Goal: Check status: Check status

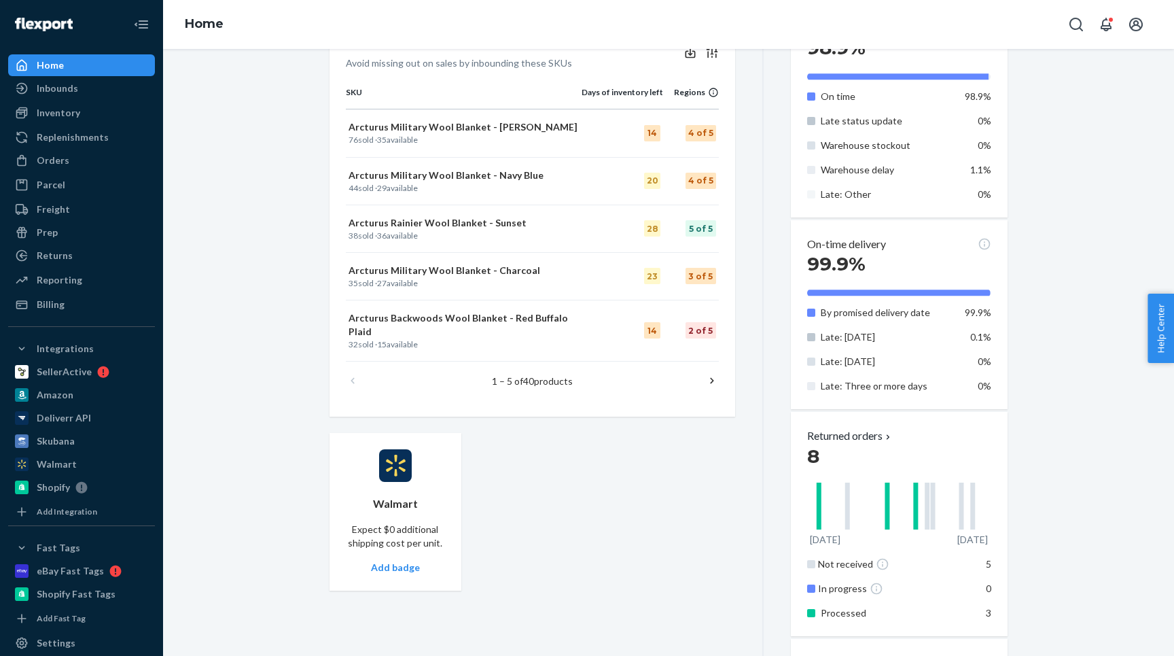
scroll to position [595, 0]
click at [707, 373] on icon at bounding box center [712, 380] width 14 height 14
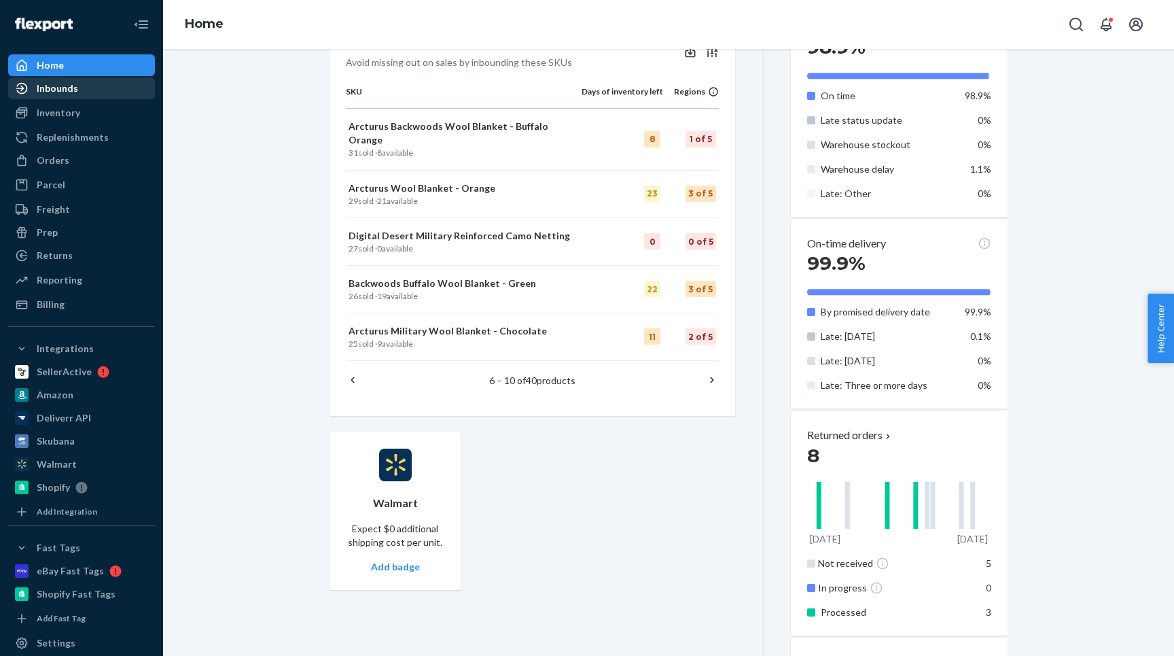
click at [58, 86] on div "Inbounds" at bounding box center [57, 89] width 41 height 14
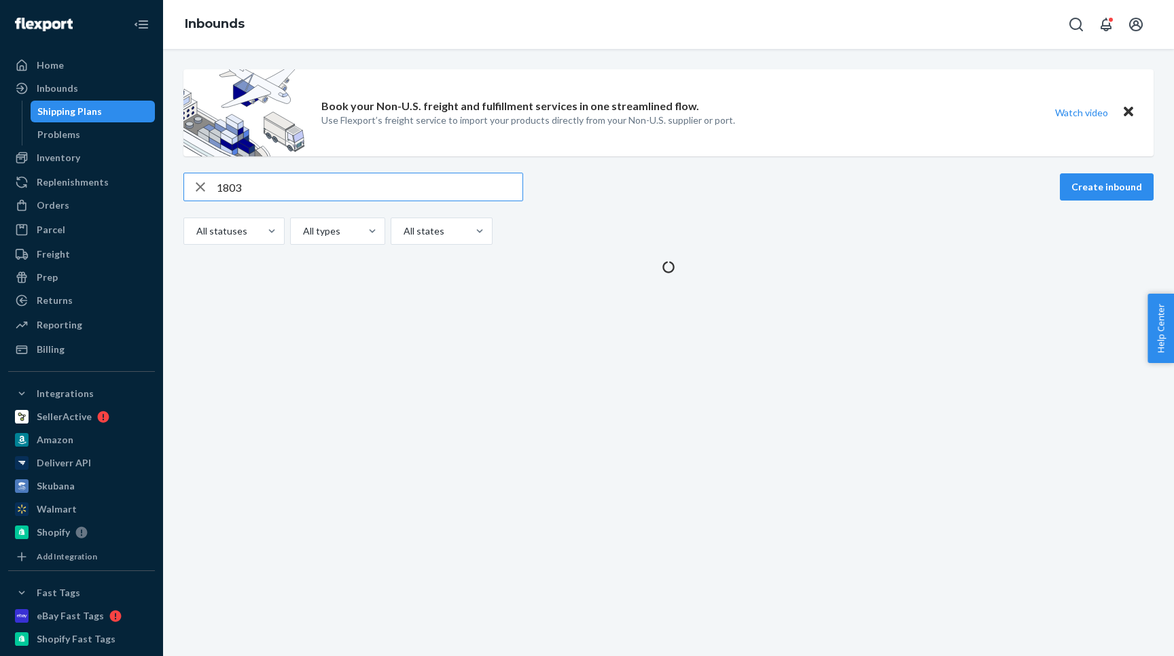
type input "1803"
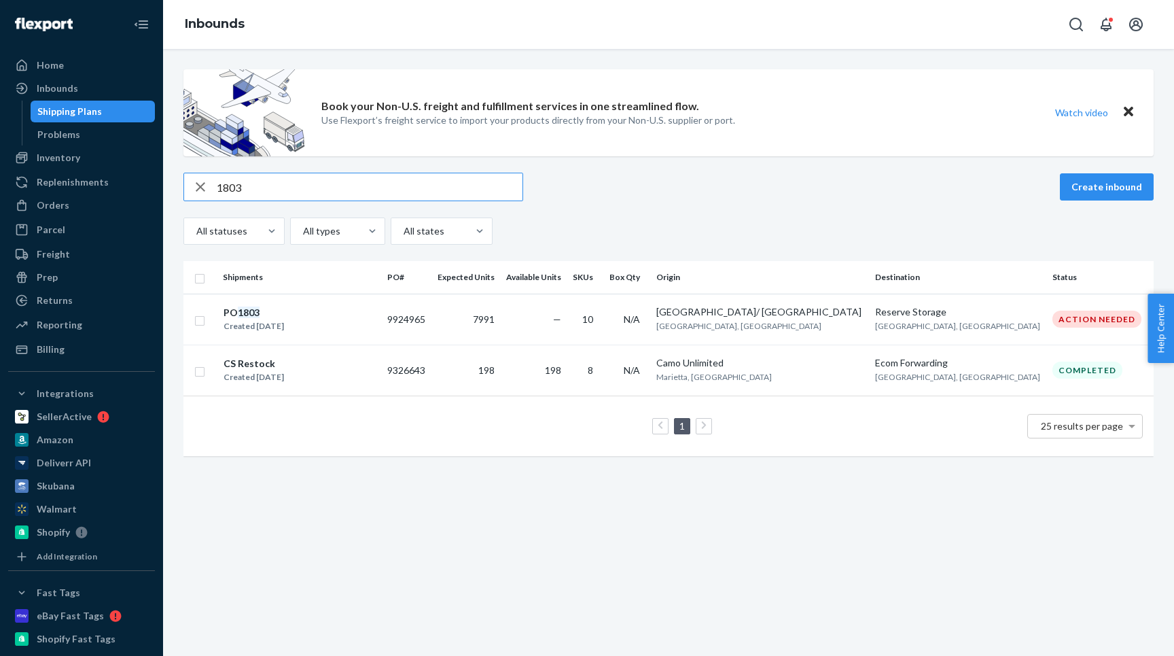
click at [307, 293] on th "Shipments" at bounding box center [299, 277] width 164 height 33
click at [307, 306] on div "PO 1803 Created Sep 4, 2025" at bounding box center [300, 319] width 154 height 29
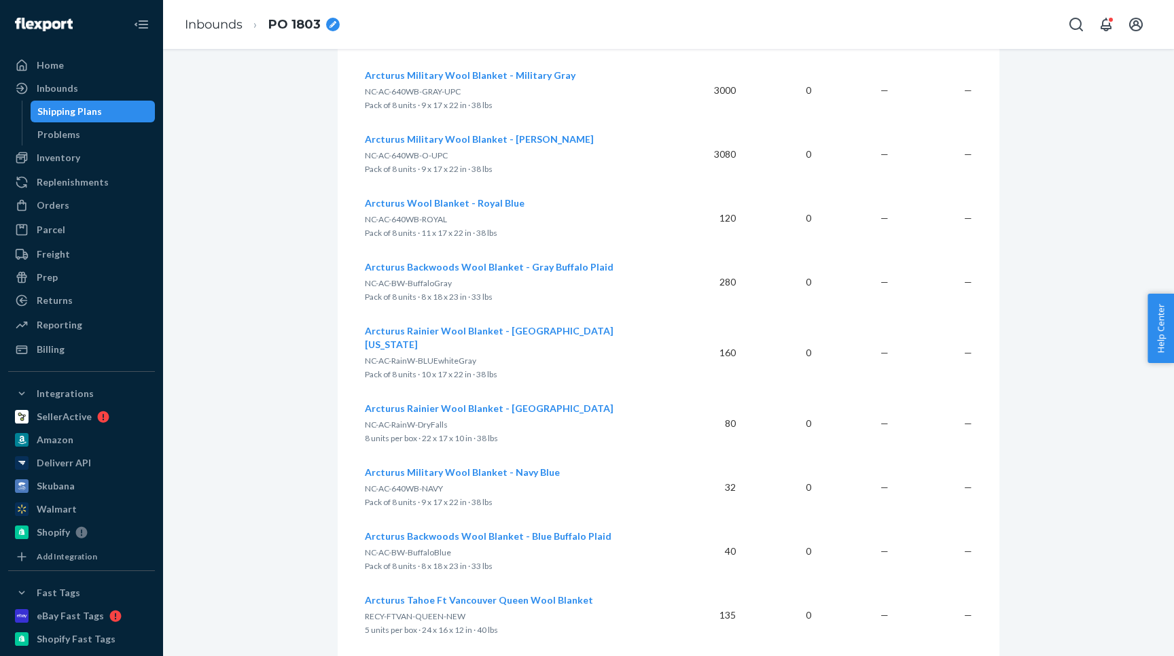
scroll to position [1614, 0]
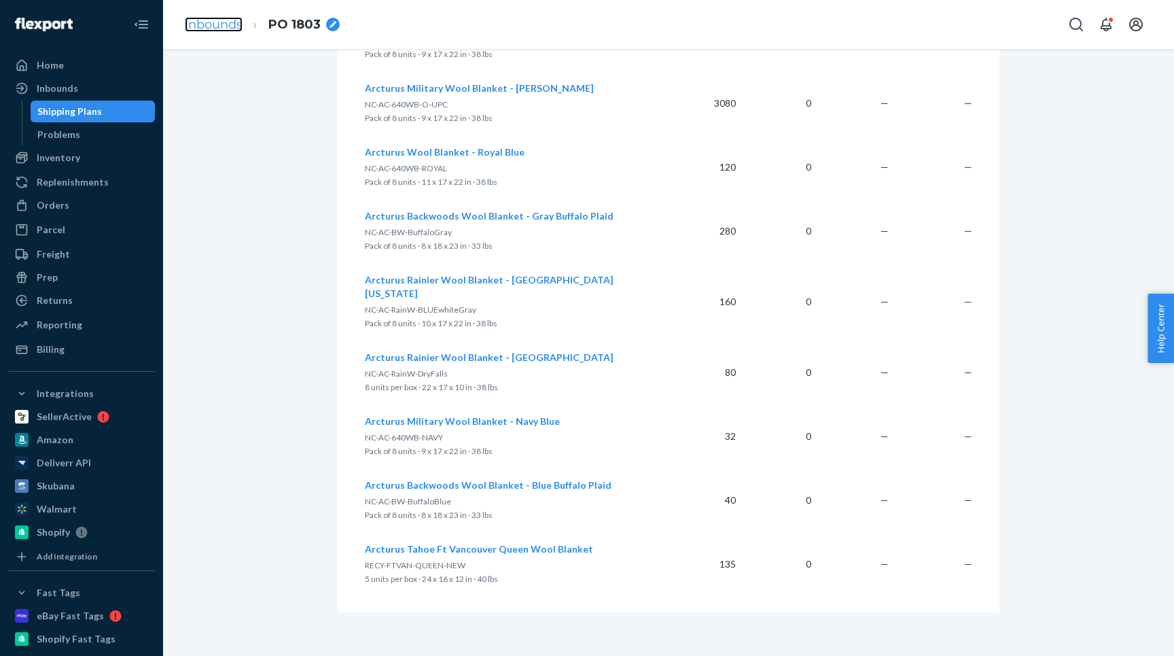
click at [216, 17] on link "Inbounds" at bounding box center [214, 24] width 58 height 15
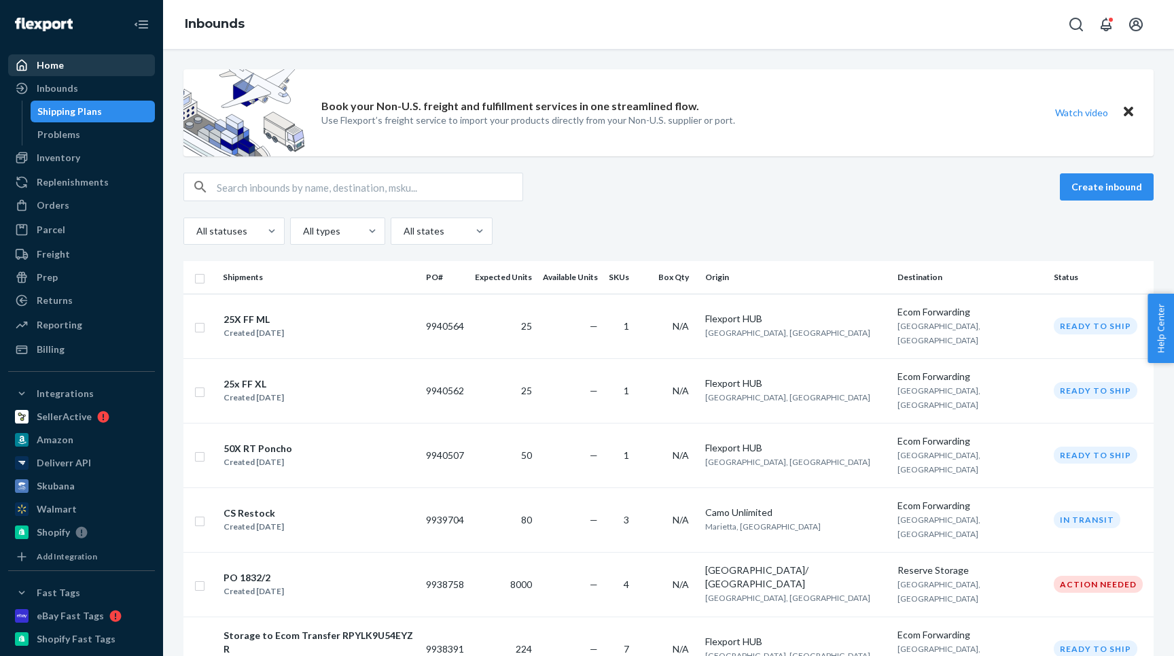
click at [84, 67] on div "Home" at bounding box center [82, 65] width 144 height 19
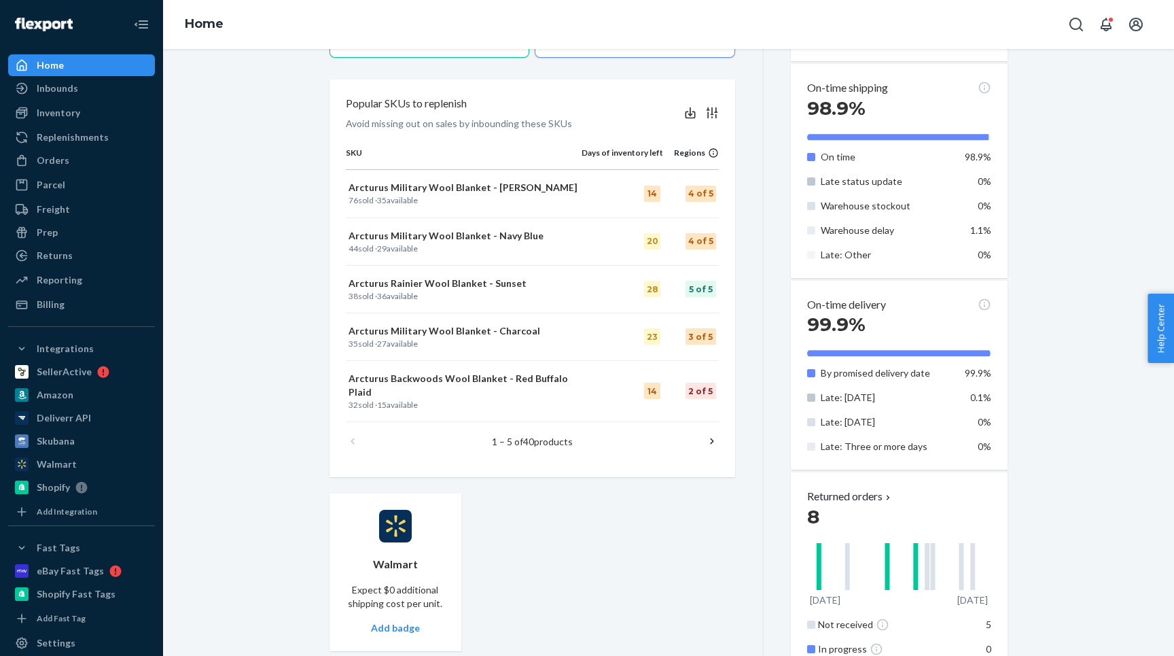
scroll to position [654, 0]
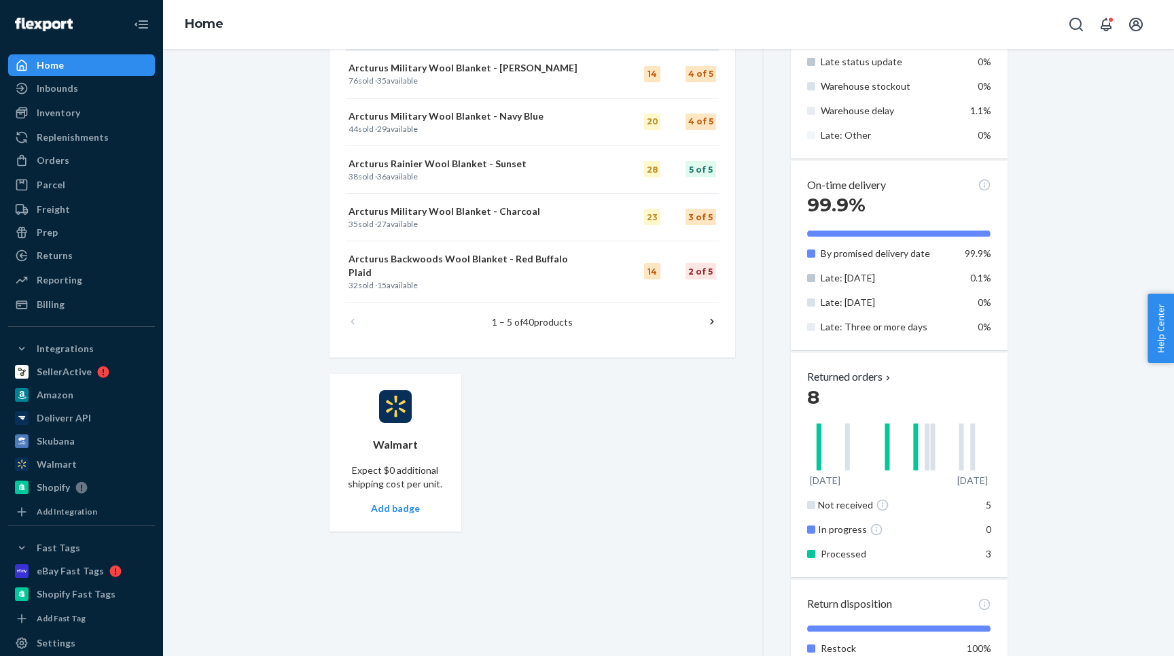
click at [708, 315] on icon at bounding box center [712, 322] width 14 height 14
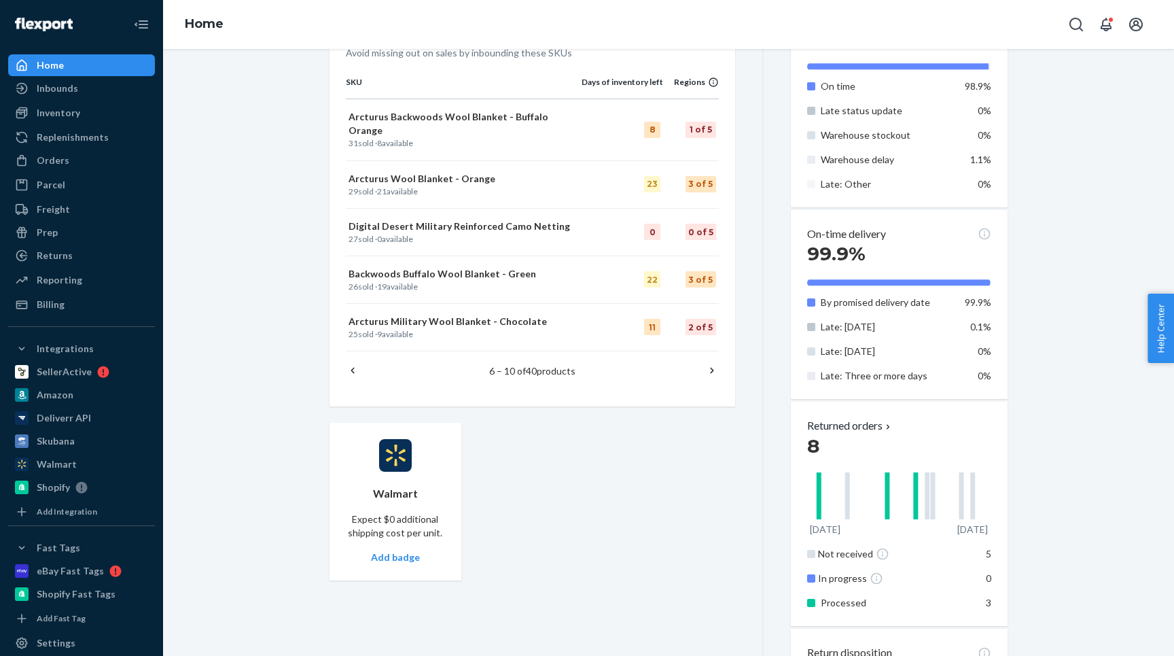
scroll to position [603, 0]
click at [711, 365] on icon at bounding box center [712, 372] width 14 height 14
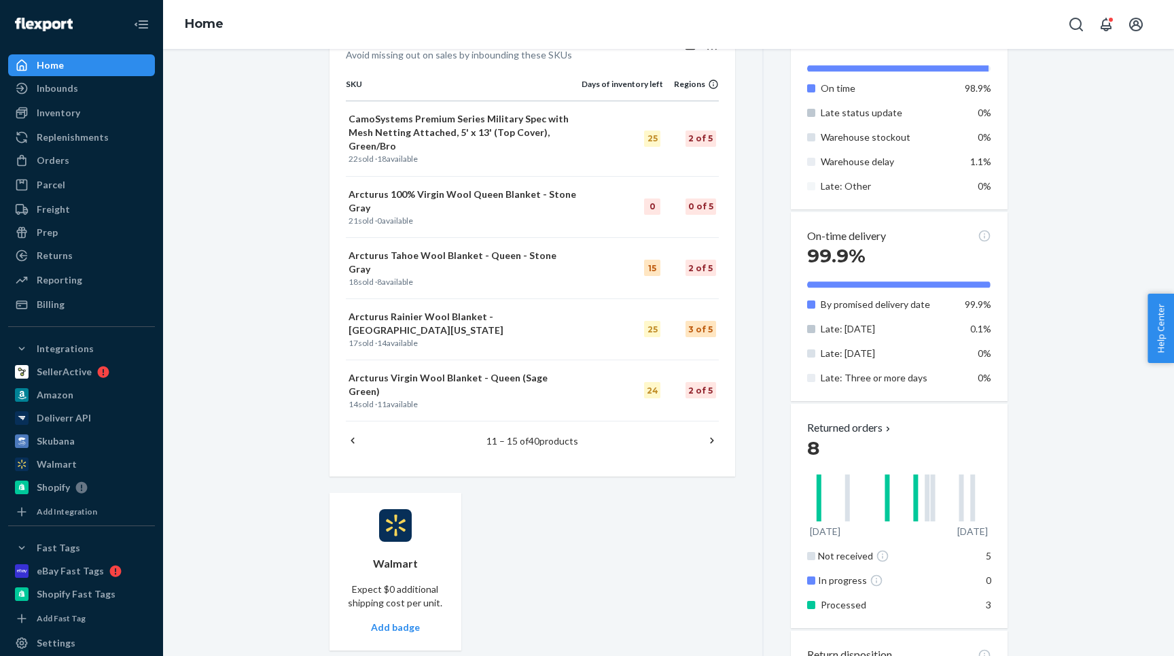
click at [709, 433] on icon at bounding box center [712, 440] width 14 height 14
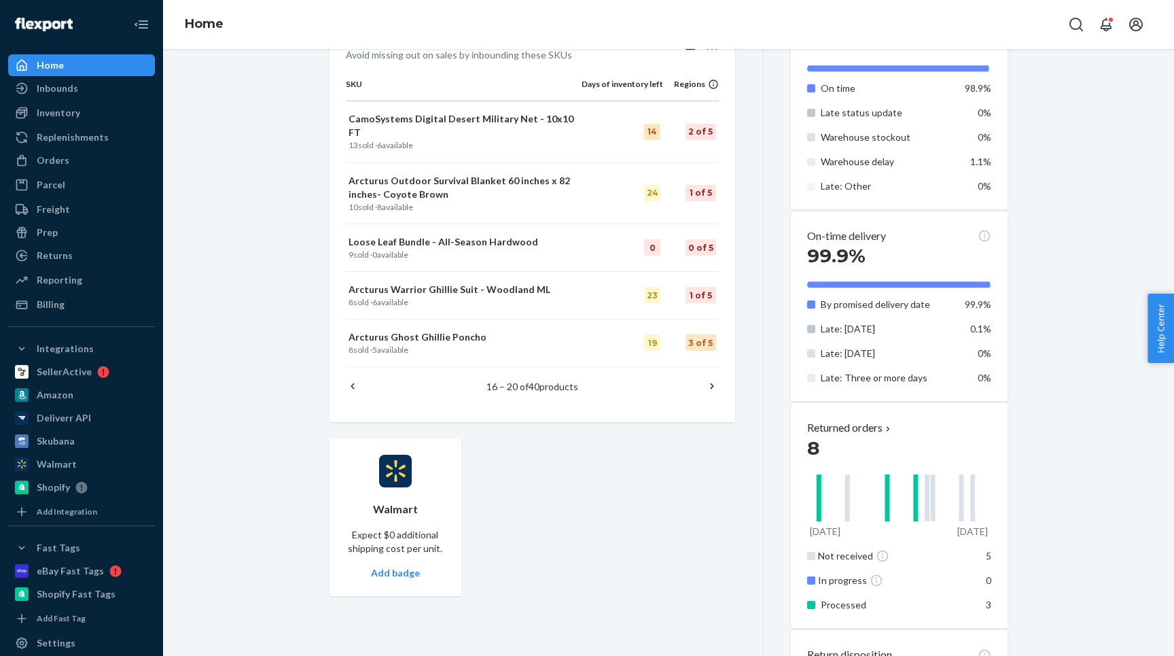
click at [713, 379] on icon at bounding box center [712, 386] width 14 height 14
click at [713, 382] on icon at bounding box center [712, 386] width 14 height 14
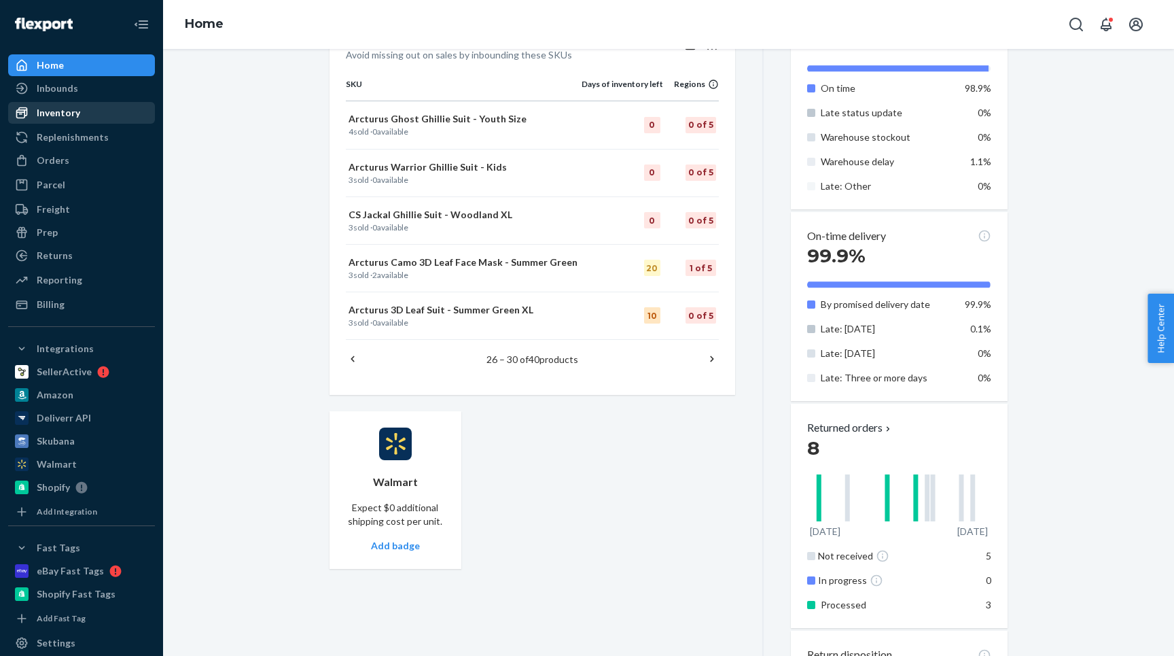
click at [50, 115] on div "Inventory" at bounding box center [58, 113] width 43 height 14
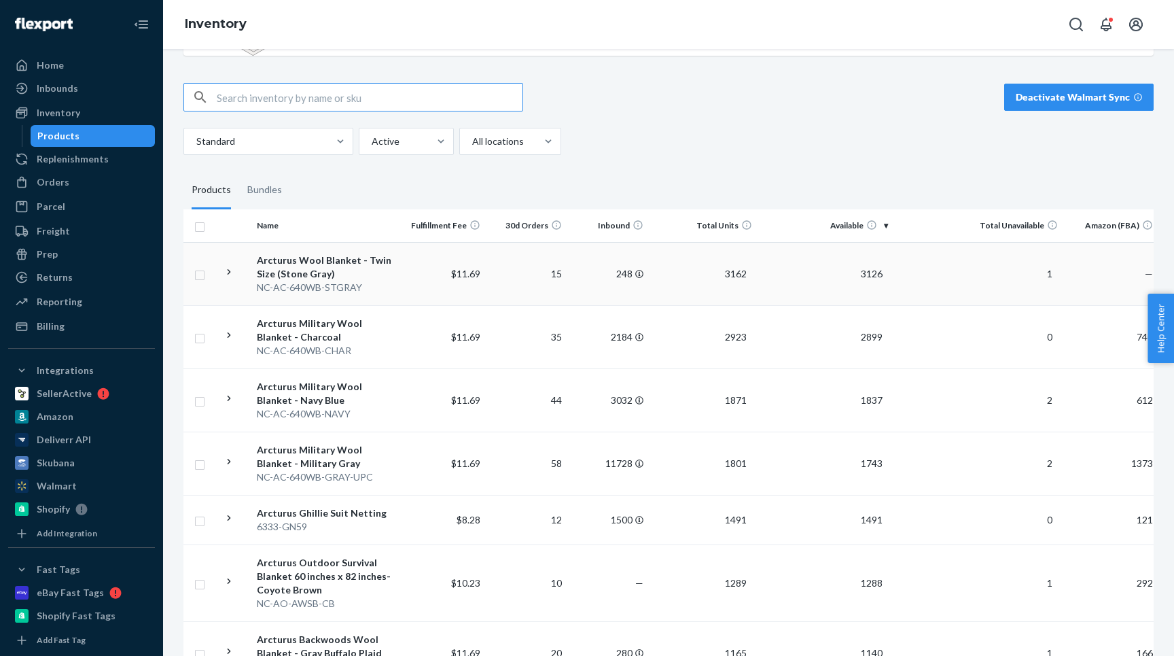
scroll to position [204, 0]
